Goal: Transaction & Acquisition: Purchase product/service

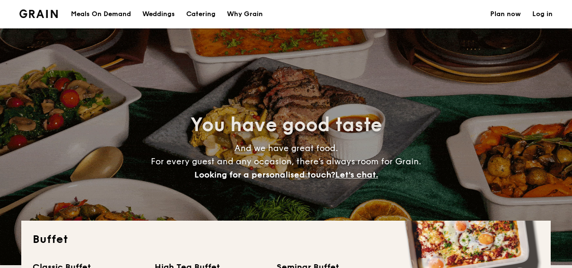
select select
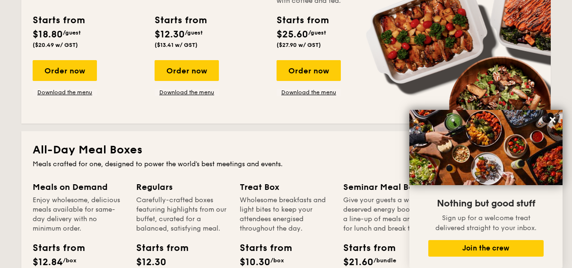
scroll to position [189, 0]
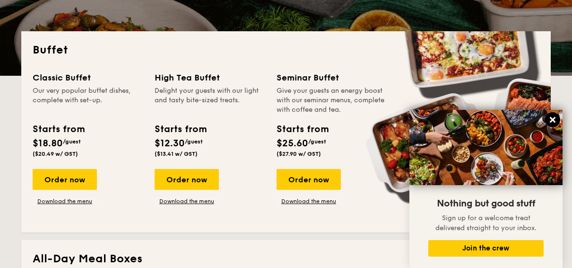
click at [552, 119] on icon at bounding box center [553, 120] width 6 height 6
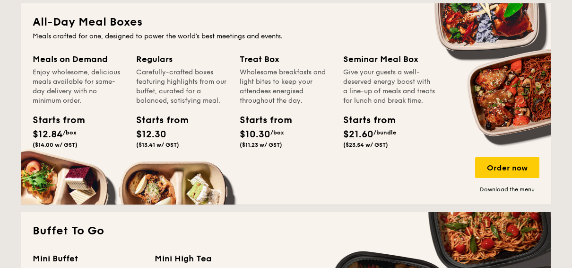
scroll to position [473, 0]
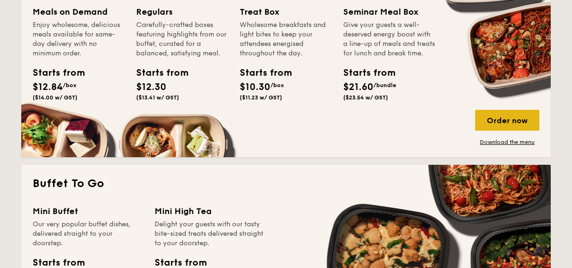
click at [503, 124] on div "Order now" at bounding box center [507, 120] width 64 height 21
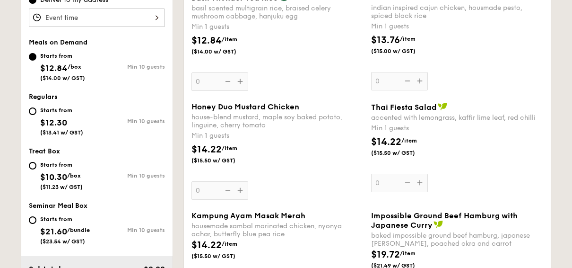
scroll to position [236, 0]
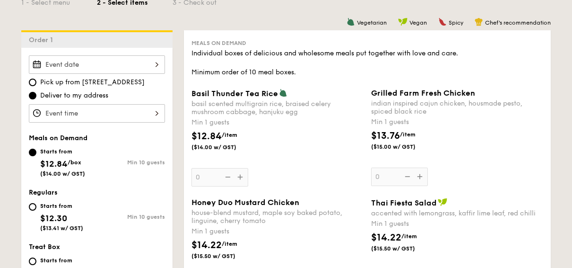
click at [240, 176] on div "Basil Thunder Tea [PERSON_NAME] scented multigrain rice, braised celery mushroo…" at bounding box center [277, 137] width 172 height 98
click at [240, 176] on input "0" at bounding box center [219, 177] width 57 height 18
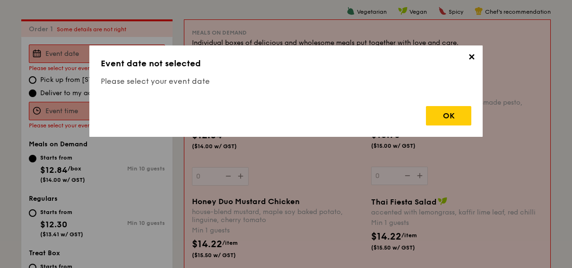
scroll to position [252, 0]
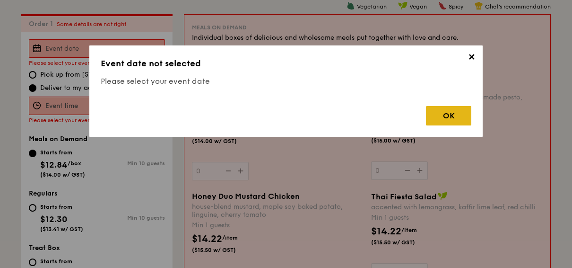
click at [452, 110] on div "OK" at bounding box center [448, 115] width 45 height 19
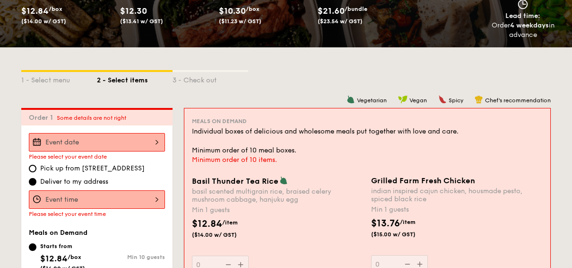
scroll to position [158, 0]
